Goal: Task Accomplishment & Management: Manage account settings

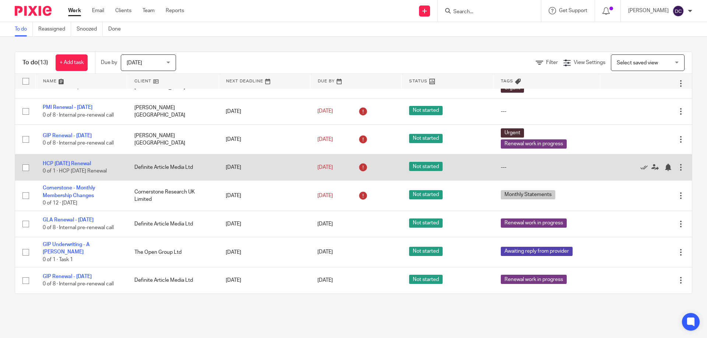
scroll to position [160, 0]
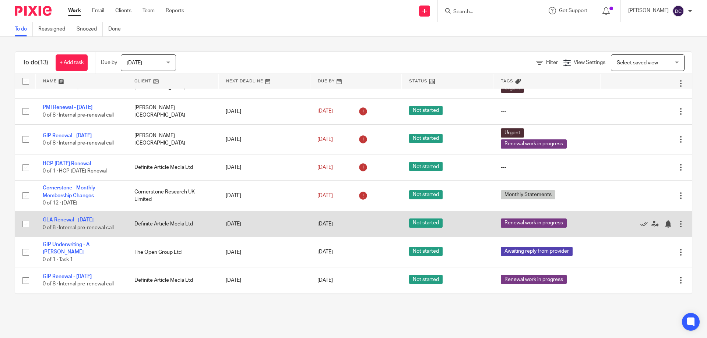
click at [86, 223] on link "GLA Renewal - [DATE]" at bounding box center [68, 220] width 51 height 5
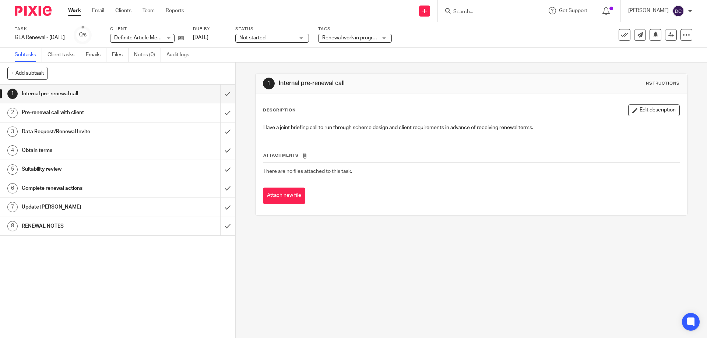
click at [64, 224] on h1 "RENEWAL NOTES" at bounding box center [85, 226] width 127 height 11
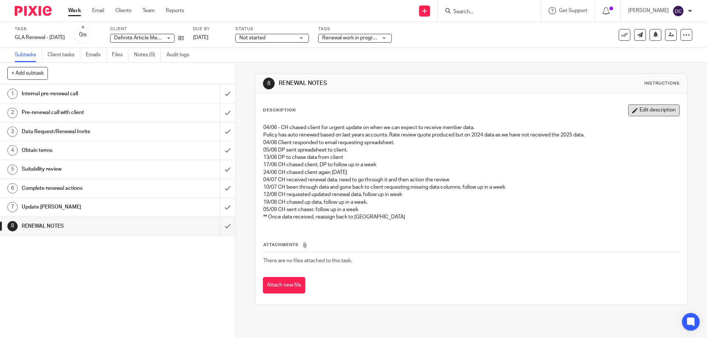
click at [632, 114] on button "Edit description" at bounding box center [654, 111] width 52 height 12
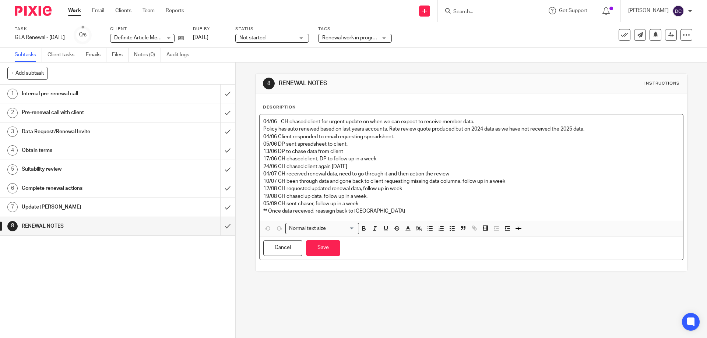
click at [387, 216] on div "04/06 - CH chased client for urgent update on when we can expect to receive mem…" at bounding box center [471, 168] width 423 height 106
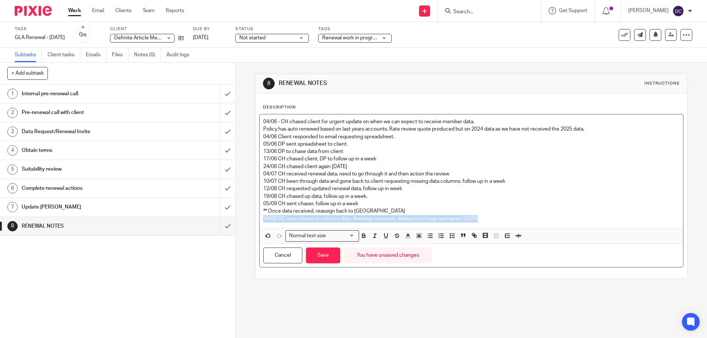
drag, startPoint x: 489, startPoint y: 219, endPoint x: 258, endPoint y: 219, distance: 230.9
click at [260, 219] on div "04/06 - CH chased client for urgent update on when we can expect to receive mem…" at bounding box center [471, 172] width 423 height 114
copy p "16/09 DC sent chaser to client re data. Awaiting response, diarised to chase ne…"
click at [328, 257] on button "Save" at bounding box center [323, 256] width 34 height 16
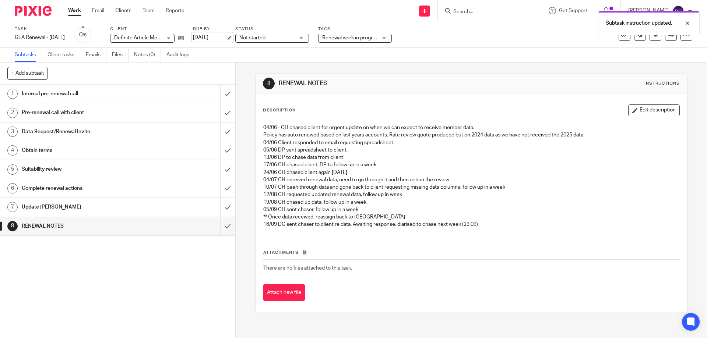
click at [226, 37] on link "[DATE]" at bounding box center [209, 38] width 33 height 8
click at [71, 14] on link "Work" at bounding box center [74, 10] width 13 height 7
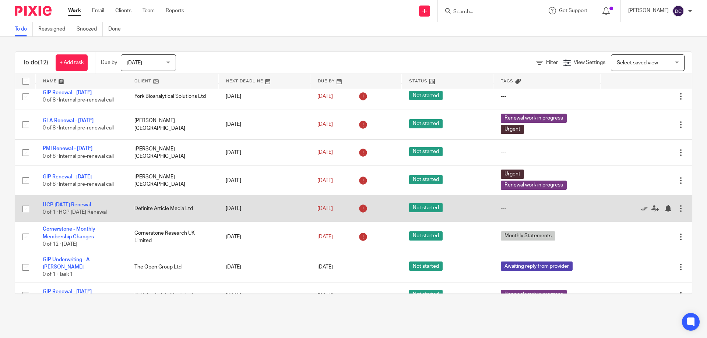
scroll to position [134, 0]
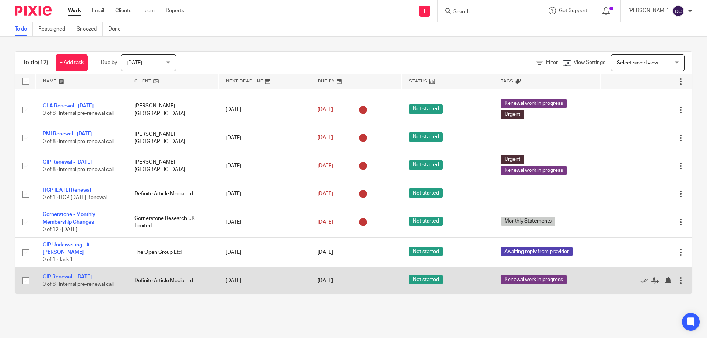
click at [69, 276] on link "GIP Renewal - 01/06/2025" at bounding box center [67, 277] width 49 height 5
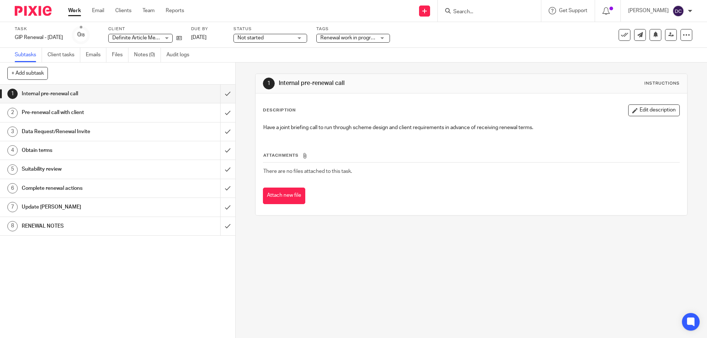
click at [108, 230] on h1 "RENEWAL NOTES" at bounding box center [85, 226] width 127 height 11
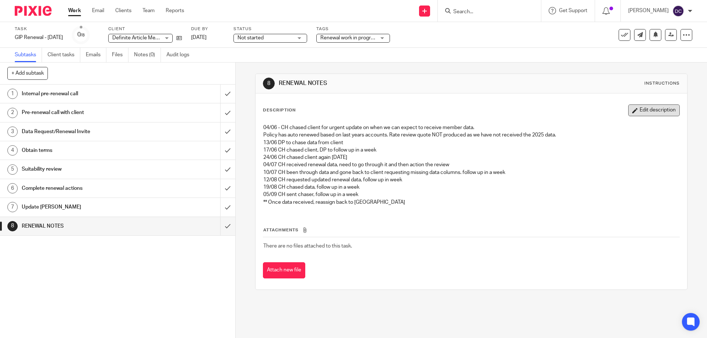
click at [662, 110] on button "Edit description" at bounding box center [654, 111] width 52 height 12
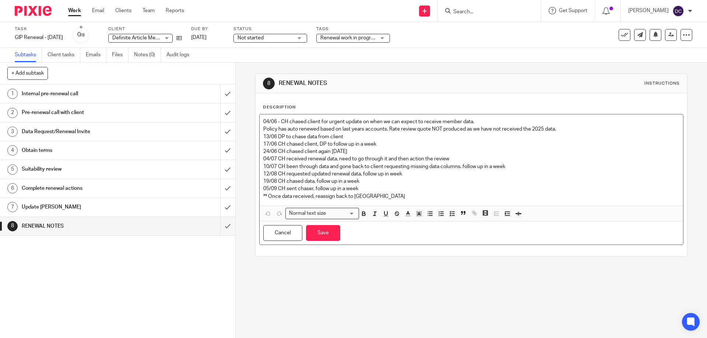
click at [387, 197] on p "** Once data received, reassign back to DC" at bounding box center [471, 196] width 416 height 7
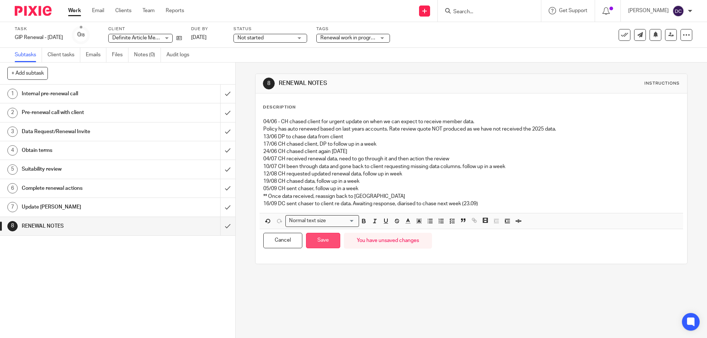
click at [321, 241] on button "Save" at bounding box center [323, 241] width 34 height 16
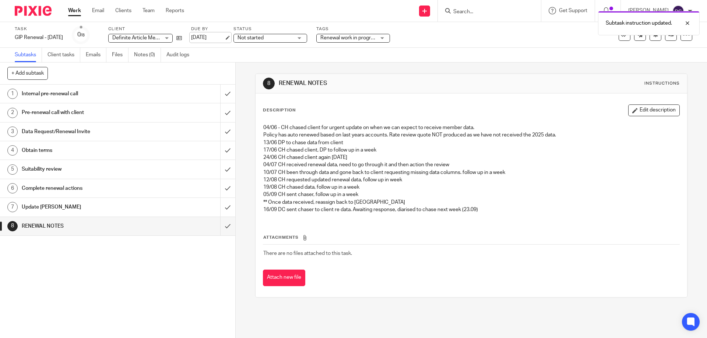
click at [224, 39] on link "[DATE]" at bounding box center [207, 38] width 33 height 8
click at [74, 7] on link "Work" at bounding box center [74, 10] width 13 height 7
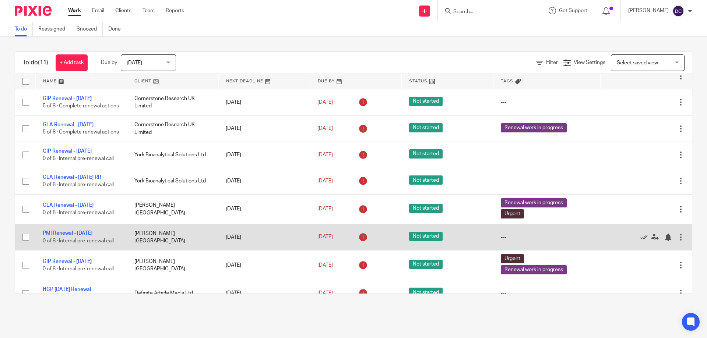
scroll to position [107, 0]
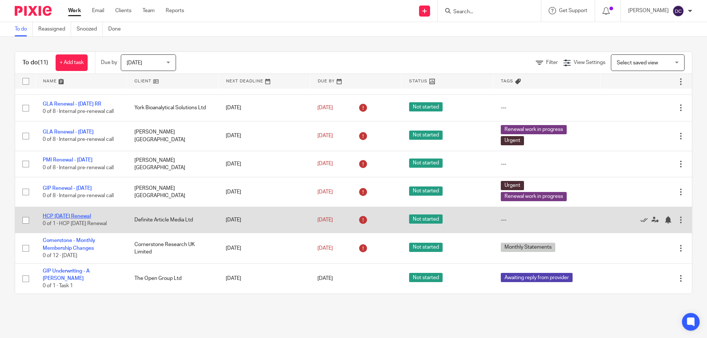
click at [84, 214] on link "HCP 1st September Renewal" at bounding box center [67, 216] width 48 height 5
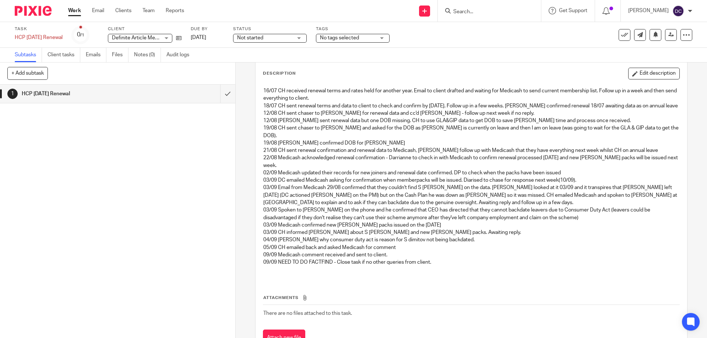
scroll to position [60, 0]
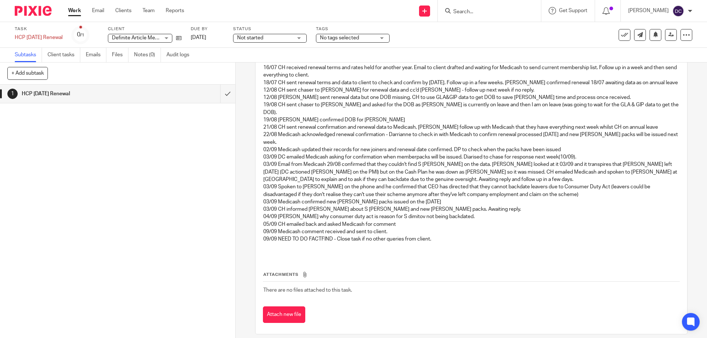
click at [71, 11] on link "Work" at bounding box center [74, 10] width 13 height 7
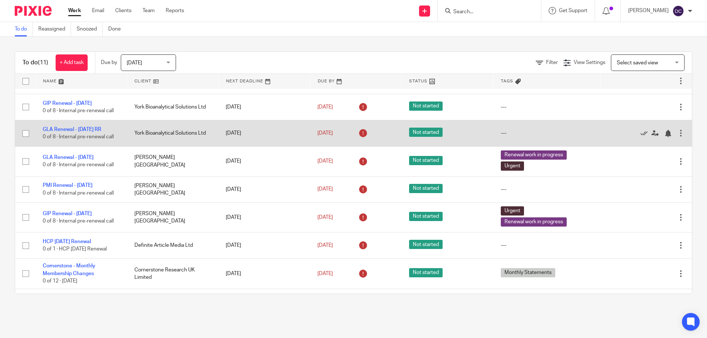
scroll to position [107, 0]
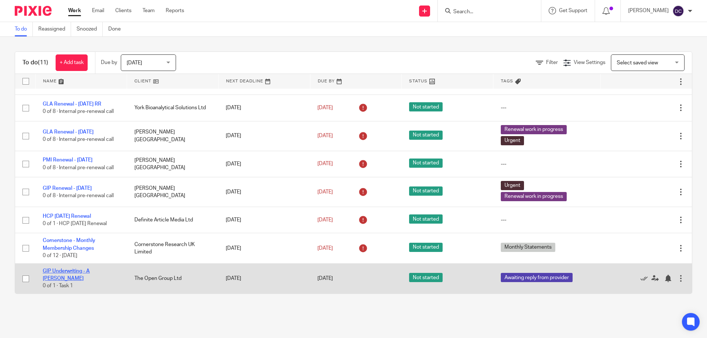
click at [90, 278] on link "GIP Underwriting - A [PERSON_NAME]" at bounding box center [66, 275] width 47 height 13
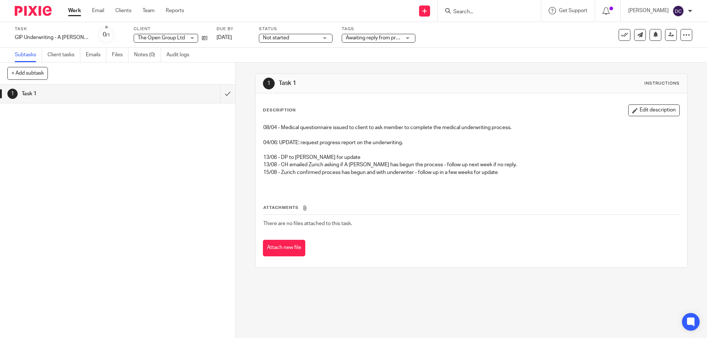
drag, startPoint x: 649, startPoint y: 108, endPoint x: 641, endPoint y: 115, distance: 10.0
click at [649, 108] on button "Edit description" at bounding box center [654, 111] width 52 height 12
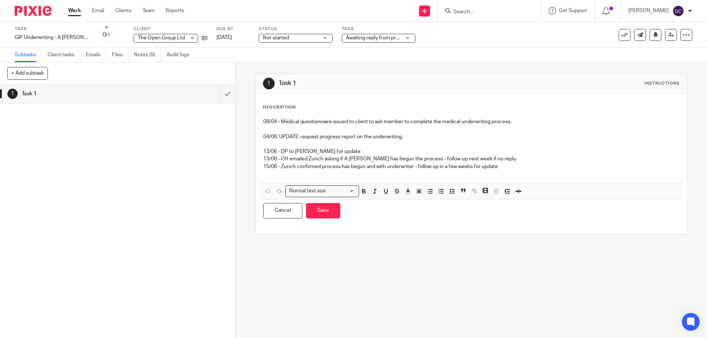
click at [514, 170] on p "15/08 - Zurich confirmed process has begun and with underwriter - follow up in …" at bounding box center [471, 166] width 416 height 7
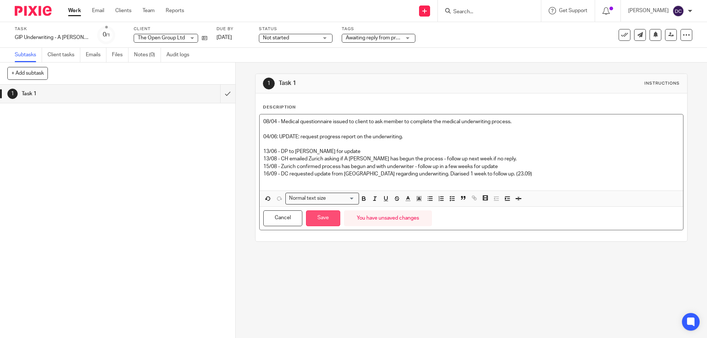
click at [329, 221] on button "Save" at bounding box center [323, 219] width 34 height 16
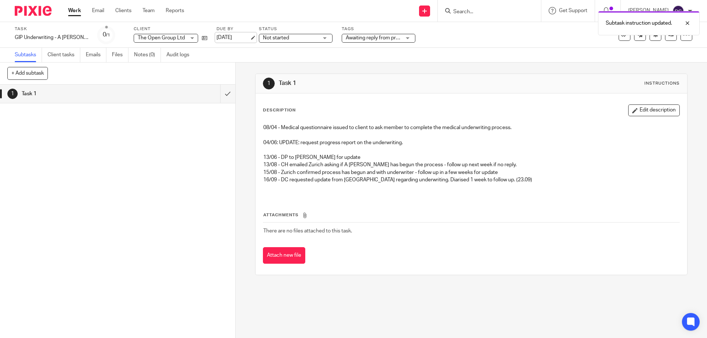
click at [219, 40] on link "[DATE]" at bounding box center [233, 38] width 33 height 8
click at [76, 10] on link "Work" at bounding box center [74, 10] width 13 height 7
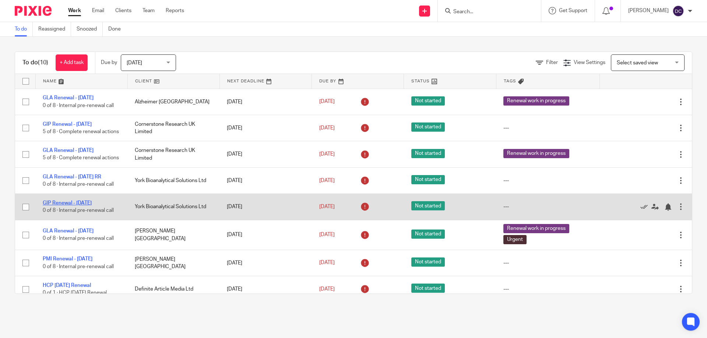
click at [91, 206] on link "GIP Renewal - [DATE]" at bounding box center [67, 203] width 49 height 5
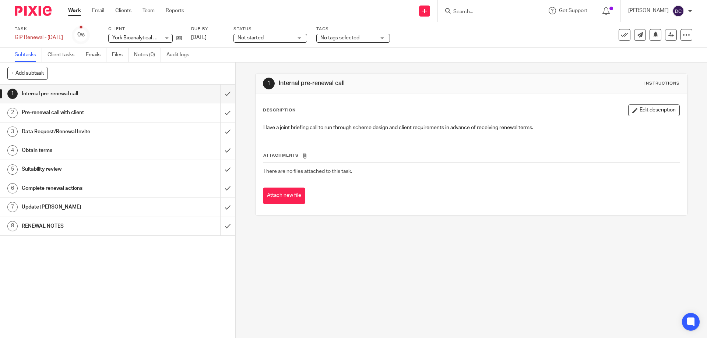
click at [129, 222] on h1 "RENEWAL NOTES" at bounding box center [85, 226] width 127 height 11
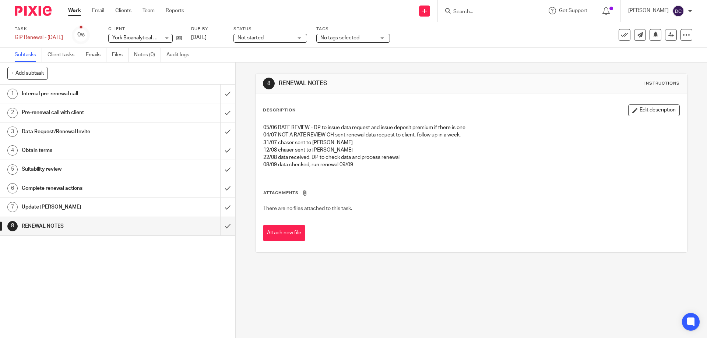
click at [72, 7] on link "Work" at bounding box center [74, 10] width 13 height 7
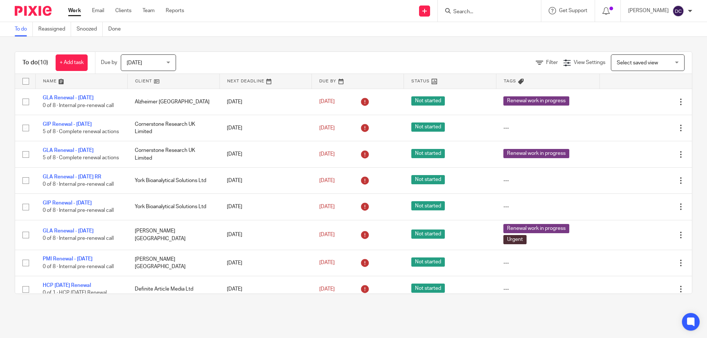
click at [164, 63] on span "[DATE]" at bounding box center [146, 62] width 39 height 15
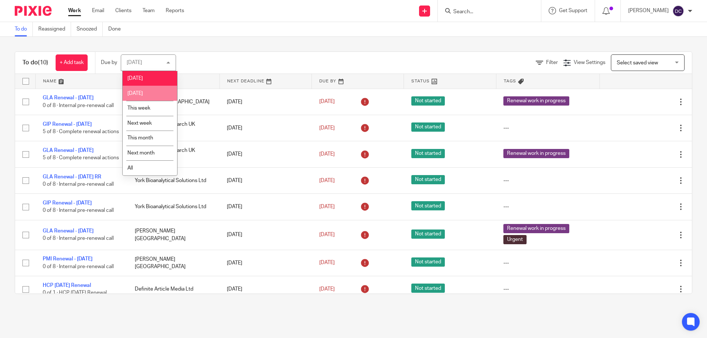
click at [143, 92] on span "[DATE]" at bounding box center [134, 93] width 15 height 5
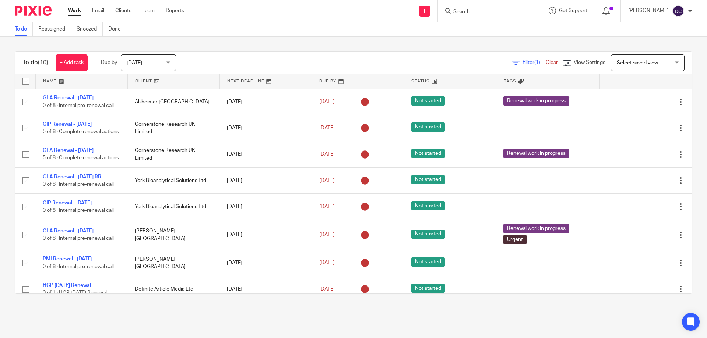
click at [159, 63] on span "[DATE]" at bounding box center [146, 62] width 39 height 15
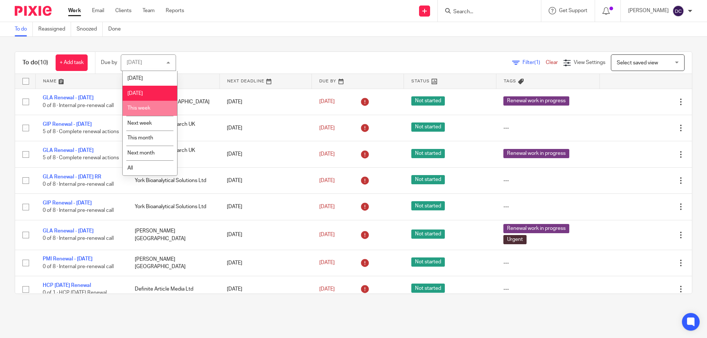
click at [148, 112] on li "This week" at bounding box center [150, 108] width 55 height 15
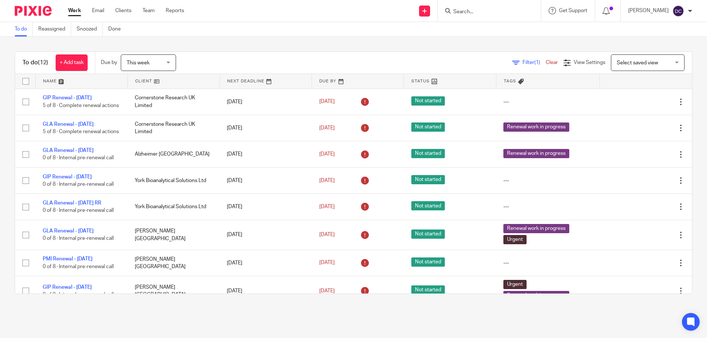
click at [157, 62] on span "This week" at bounding box center [146, 62] width 39 height 15
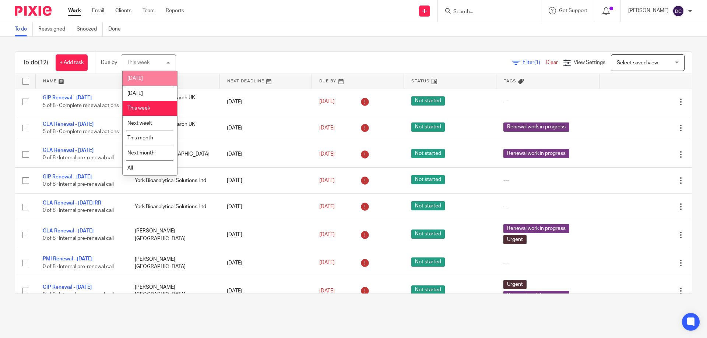
click at [150, 75] on li "[DATE]" at bounding box center [150, 78] width 55 height 15
